Goal: Task Accomplishment & Management: Use online tool/utility

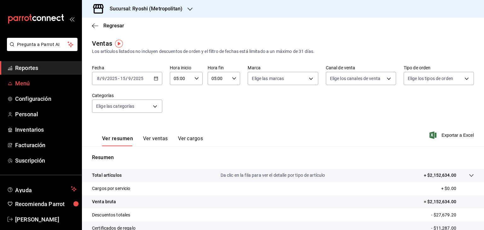
click at [35, 84] on span "Menú" at bounding box center [45, 83] width 61 height 9
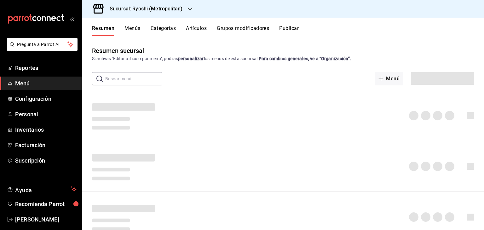
click at [165, 9] on h3 "Sucursal: Ryoshi (Metropolitan)" at bounding box center [144, 9] width 78 height 8
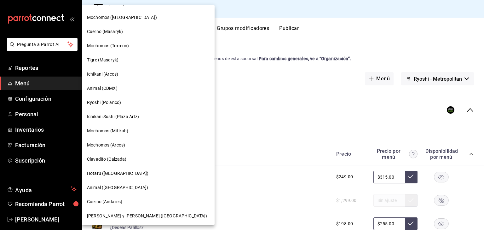
scroll to position [284, 0]
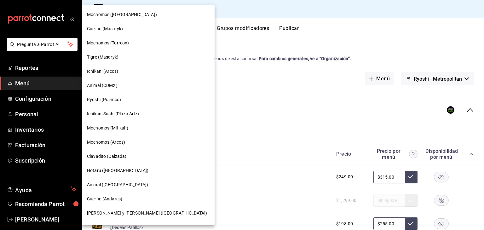
click at [112, 97] on span "Ryoshi (Polanco)" at bounding box center [104, 99] width 34 height 7
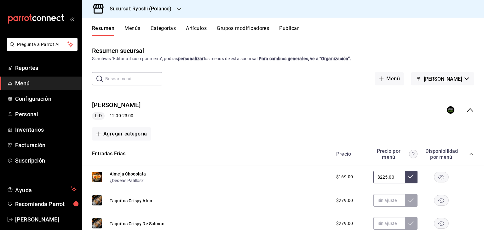
click at [203, 32] on button "Artículos" at bounding box center [196, 30] width 21 height 11
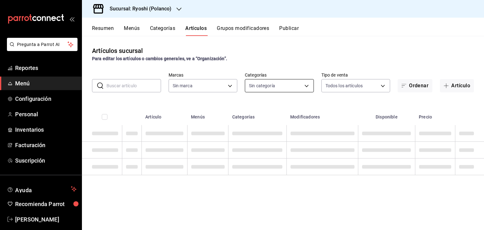
type input "d1ab8890-ddc3-4d94-b14c-d24ccf3ac2d8,70935bef-f50e-476e-afc6-1ed0b0096d1e"
type input "3971b1f1-eb4c-4b65-a33f-e0602f1a7270,e647ec20-b9be-4789-a430-eb555fd10a41,bb66a…"
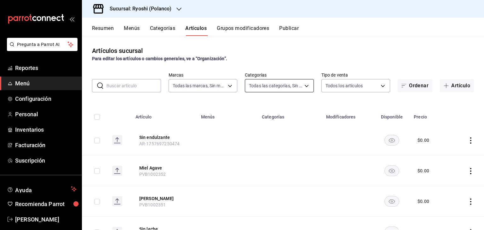
click at [278, 90] on body "Pregunta a Parrot AI Reportes Menú Configuración Personal Inventarios Facturaci…" at bounding box center [242, 115] width 484 height 230
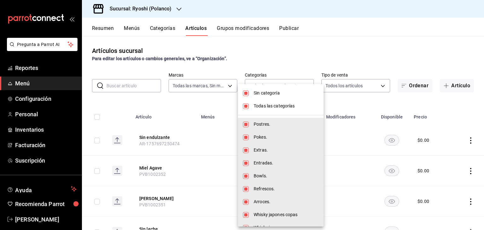
drag, startPoint x: 265, startPoint y: 94, endPoint x: 269, endPoint y: 104, distance: 11.3
click at [265, 94] on span "Sin categoría" at bounding box center [286, 93] width 65 height 7
checkbox input "false"
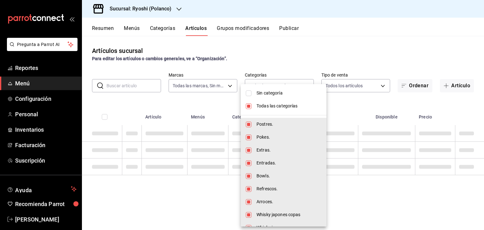
drag, startPoint x: 269, startPoint y: 104, endPoint x: 282, endPoint y: 116, distance: 17.6
click at [269, 105] on span "Todas las categorías" at bounding box center [289, 106] width 65 height 7
checkbox input "false"
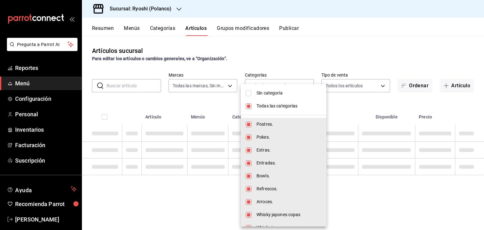
checkbox input "false"
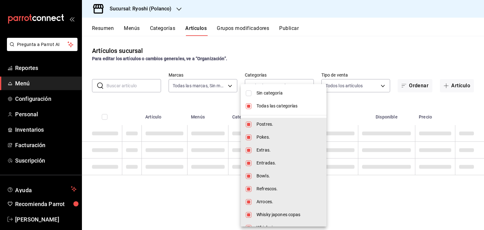
checkbox input "false"
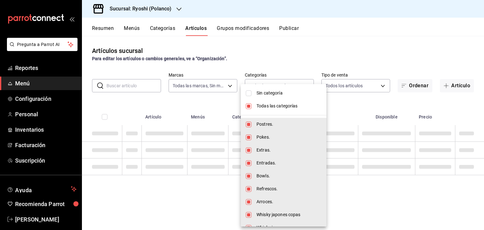
checkbox input "false"
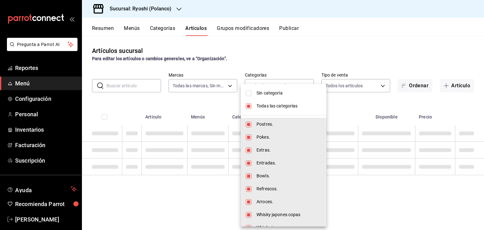
checkbox input "false"
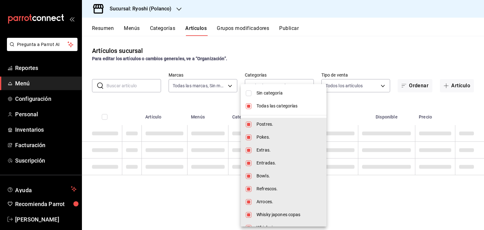
checkbox input "false"
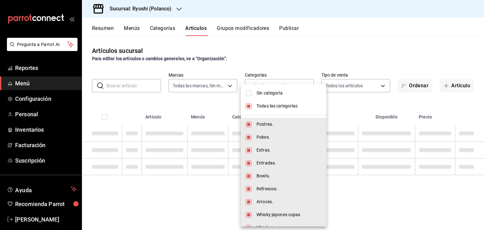
checkbox input "false"
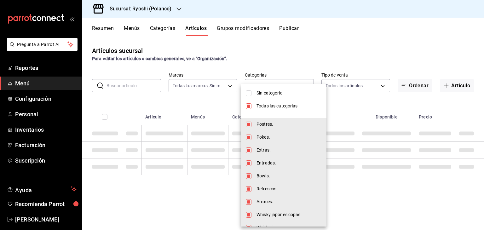
checkbox input "false"
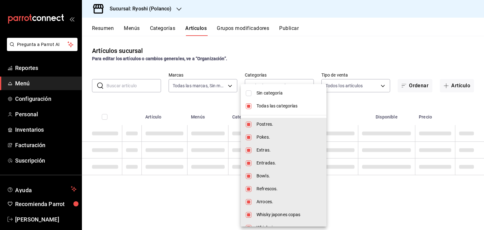
checkbox input "false"
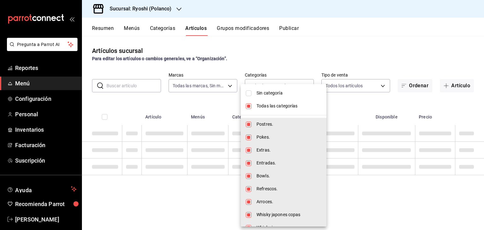
checkbox input "false"
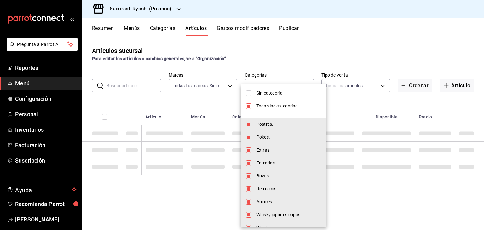
checkbox input "false"
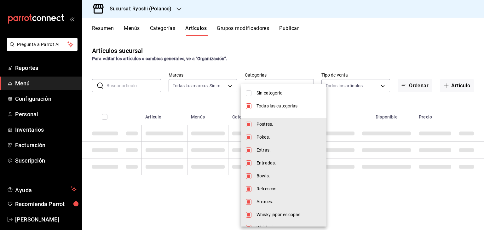
checkbox input "false"
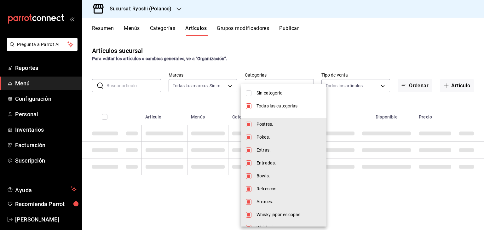
checkbox input "false"
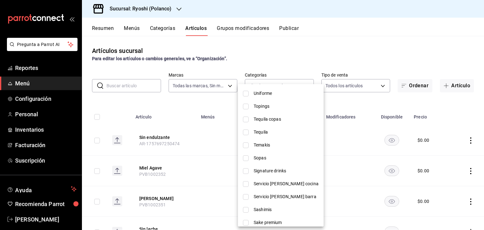
scroll to position [315, 0]
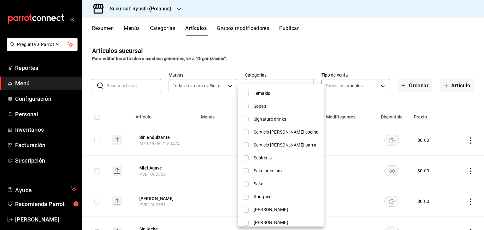
click at [288, 135] on li "Servicio [PERSON_NAME] cocina" at bounding box center [281, 132] width 86 height 13
type input "4dd76ea4-09aa-4ad4-935b-a226153f1624"
checkbox input "true"
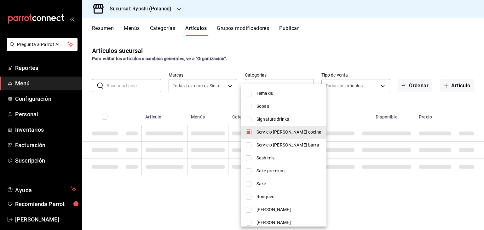
drag, startPoint x: 339, startPoint y: 106, endPoint x: 343, endPoint y: 106, distance: 4.1
click at [339, 106] on div at bounding box center [242, 115] width 484 height 230
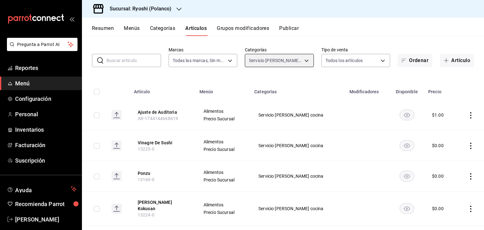
scroll to position [63, 0]
